Goal: Find specific page/section: Find specific page/section

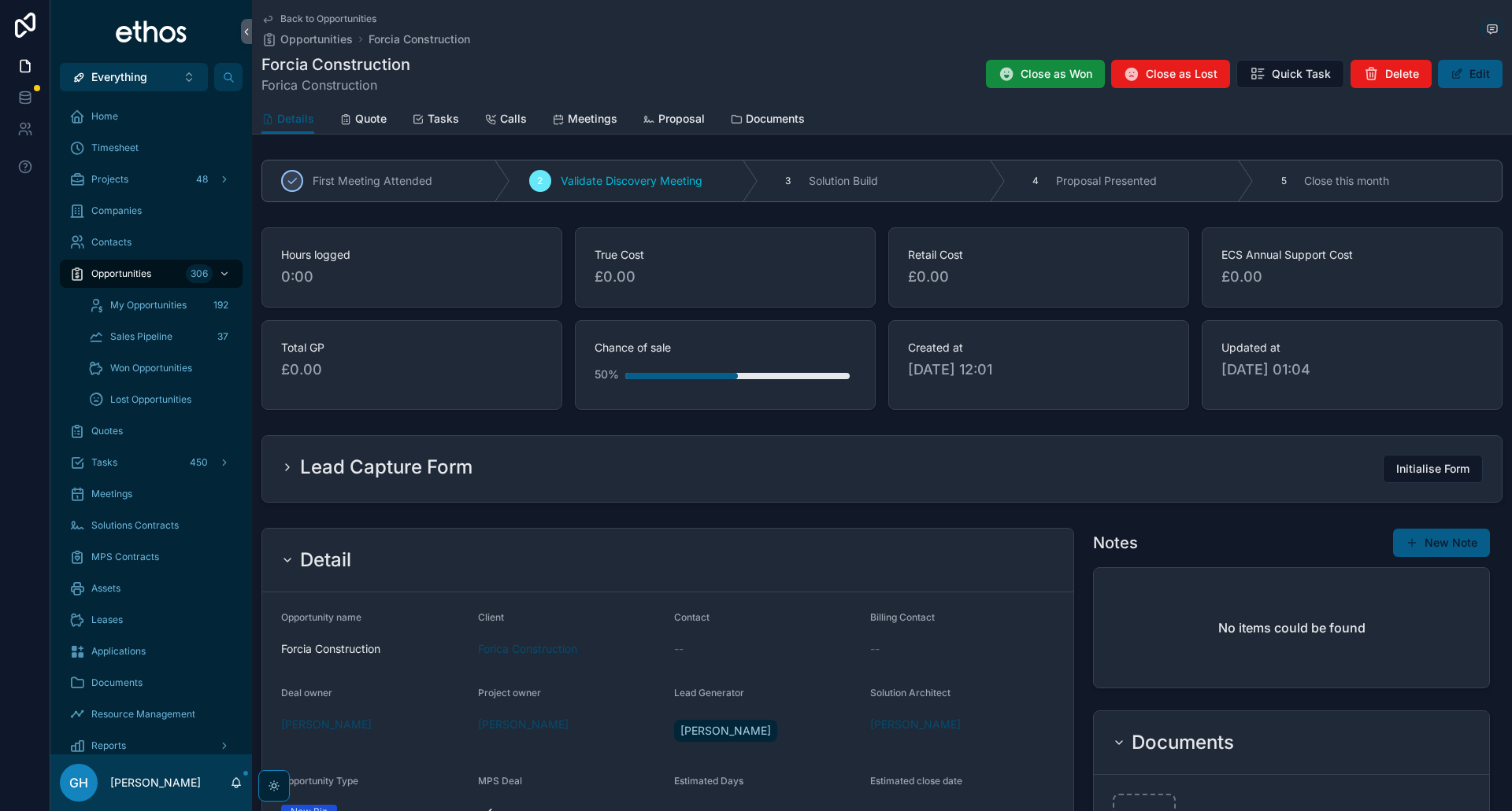
click at [296, 17] on span "Back to Opportunities" at bounding box center [329, 19] width 96 height 13
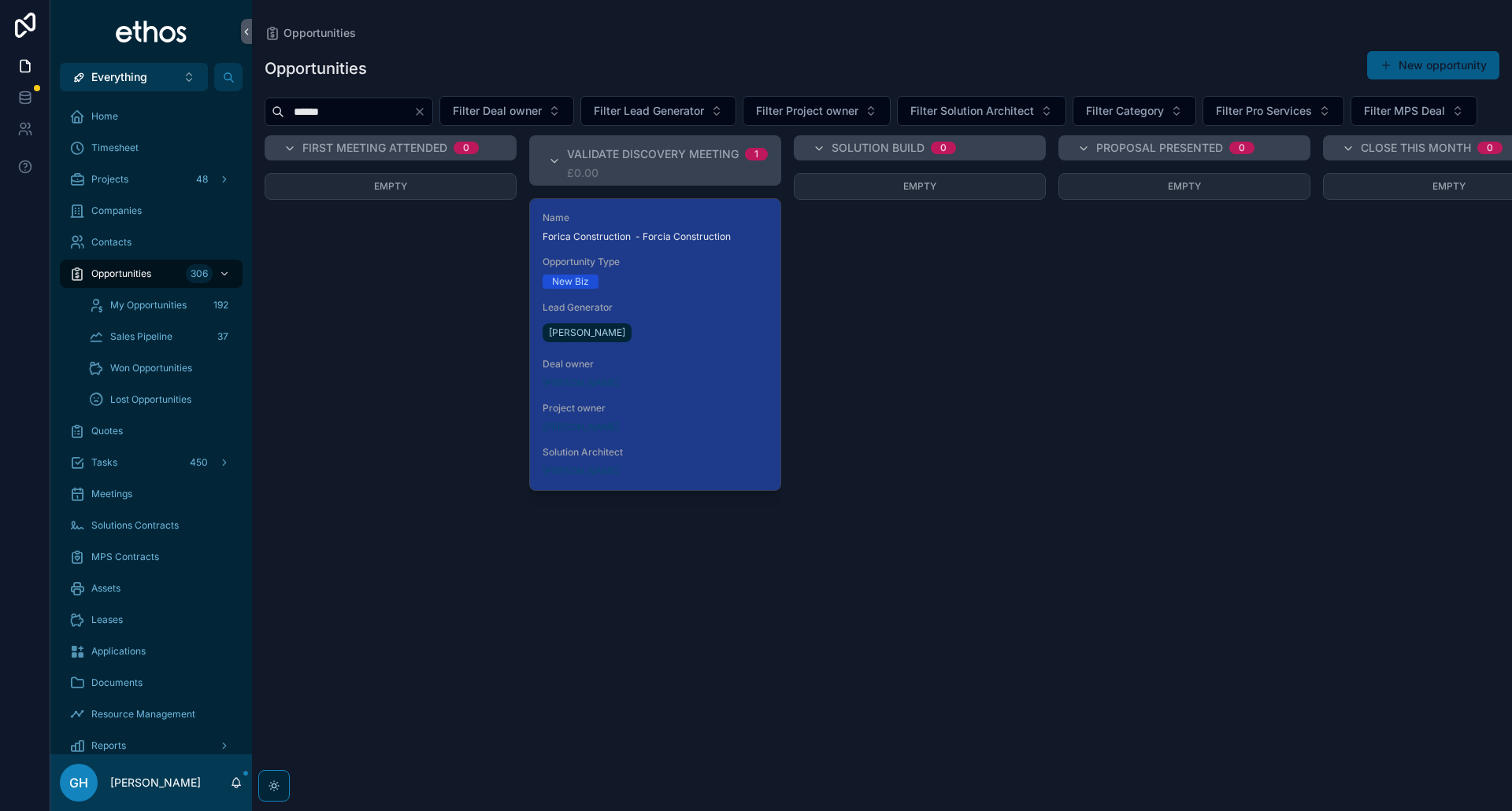
click at [423, 112] on icon "Clear" at bounding box center [419, 112] width 6 height 6
drag, startPoint x: 386, startPoint y: 116, endPoint x: 449, endPoint y: 62, distance: 83.0
click at [386, 116] on input "scrollable content" at bounding box center [349, 112] width 129 height 22
type input "*******"
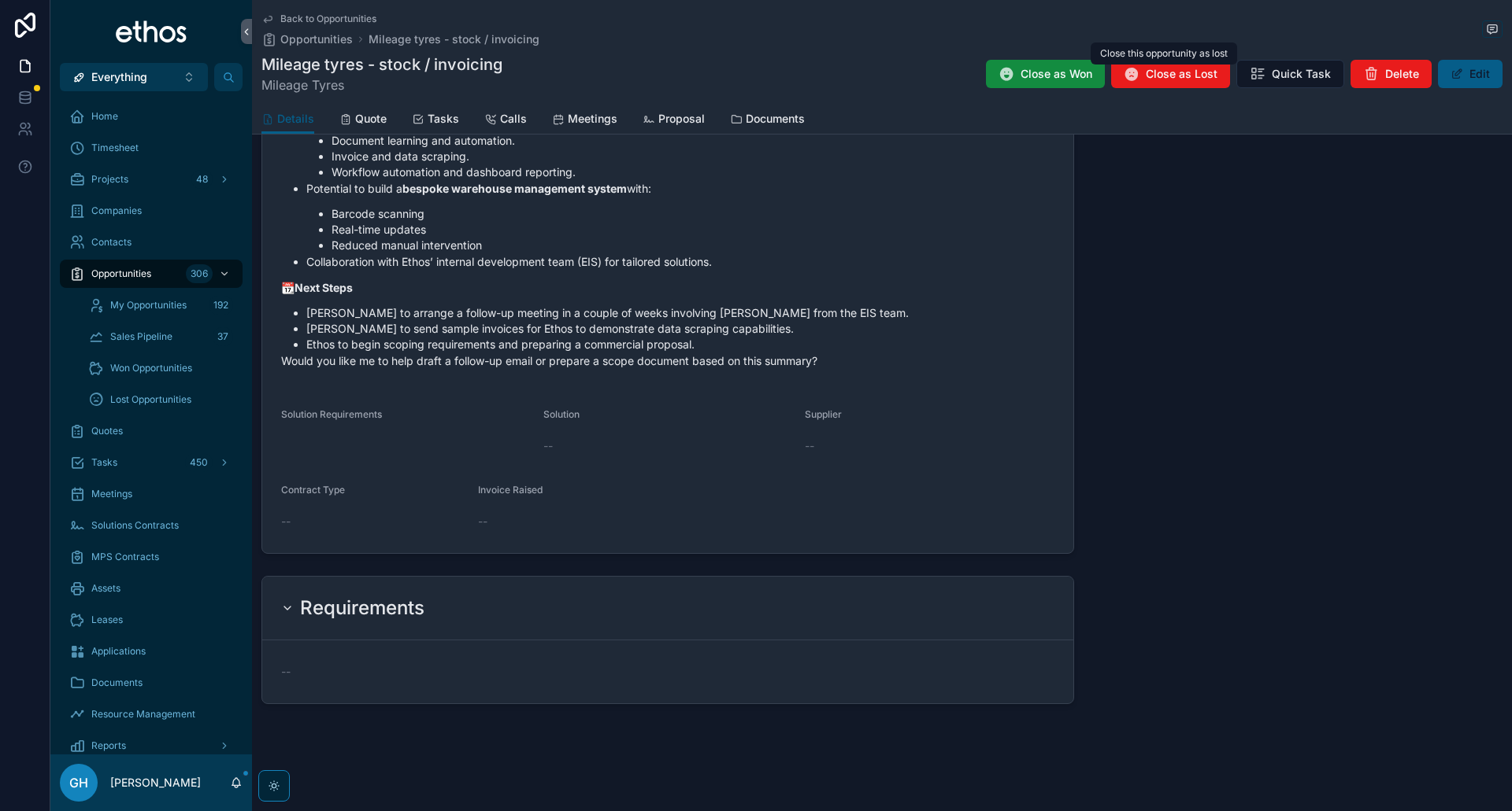
scroll to position [1437, 0]
